Goal: Transaction & Acquisition: Purchase product/service

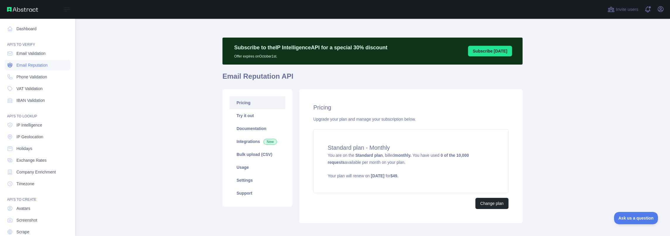
scroll to position [29, 0]
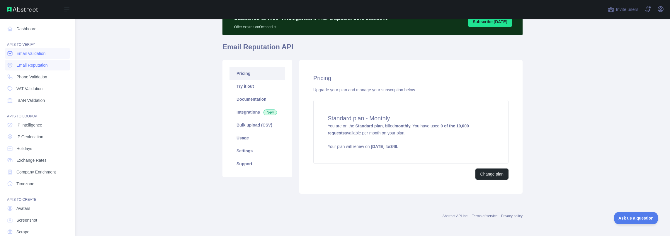
click at [36, 55] on span "Email Validation" at bounding box center [30, 53] width 29 height 6
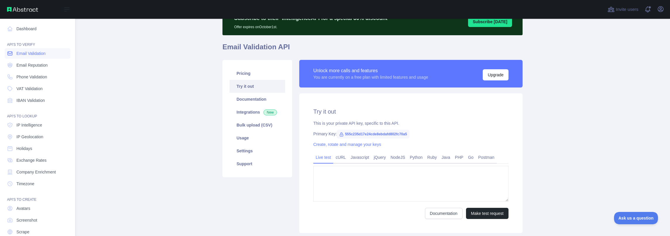
type textarea "**********"
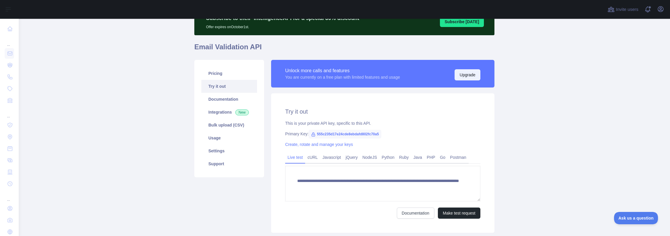
click at [466, 74] on button "Upgrade" at bounding box center [468, 74] width 26 height 11
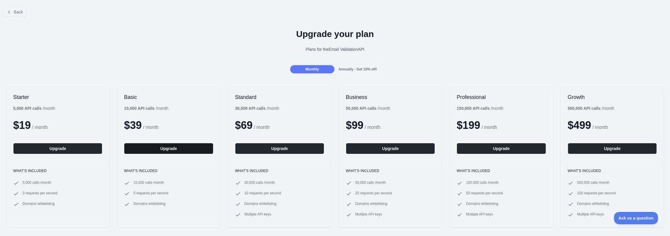
click at [167, 147] on button "Upgrade" at bounding box center [168, 148] width 89 height 11
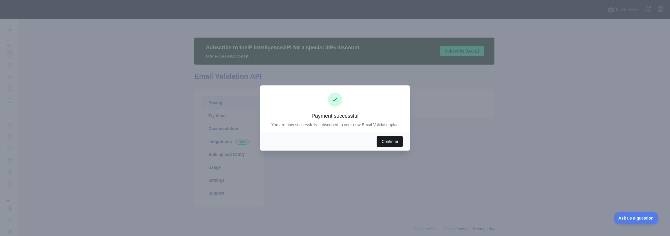
click at [387, 141] on button "Continue" at bounding box center [390, 141] width 26 height 11
